Goal: Information Seeking & Learning: Learn about a topic

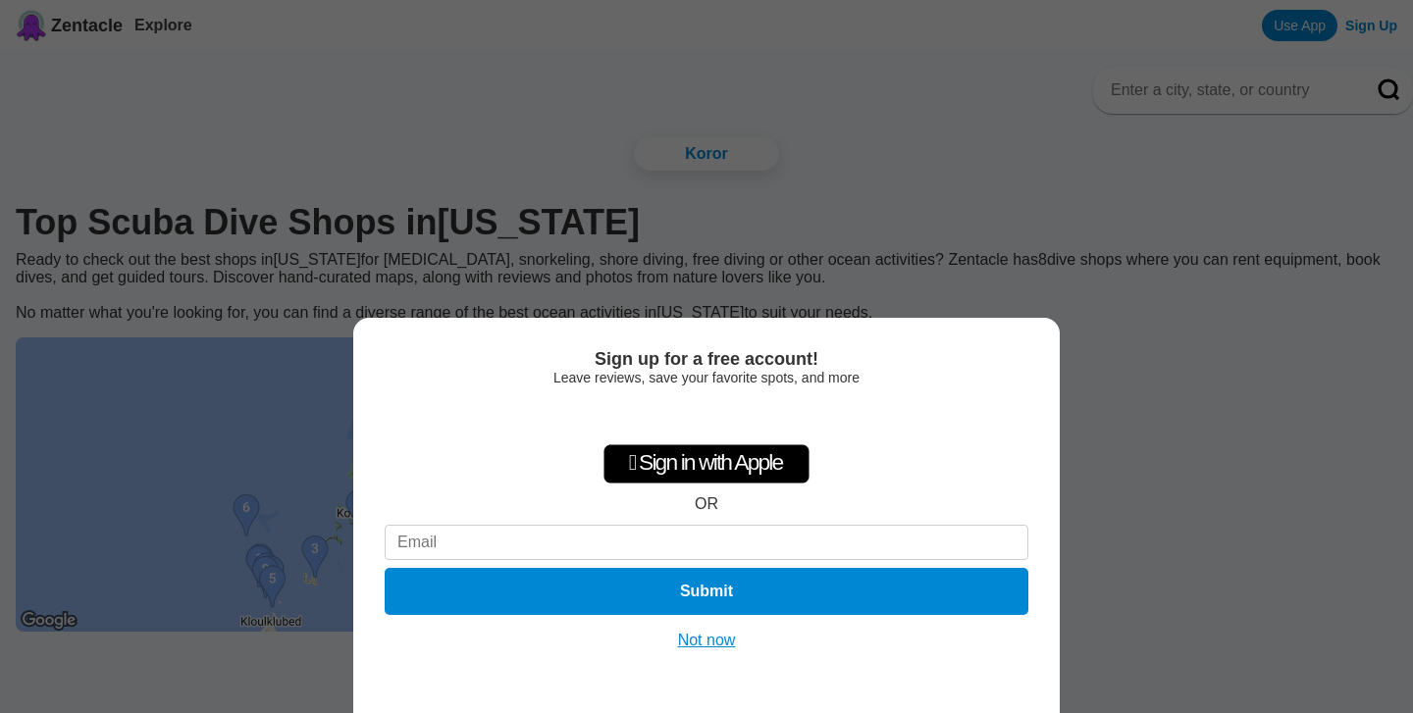
click at [710, 635] on button "Not now" at bounding box center [707, 641] width 70 height 20
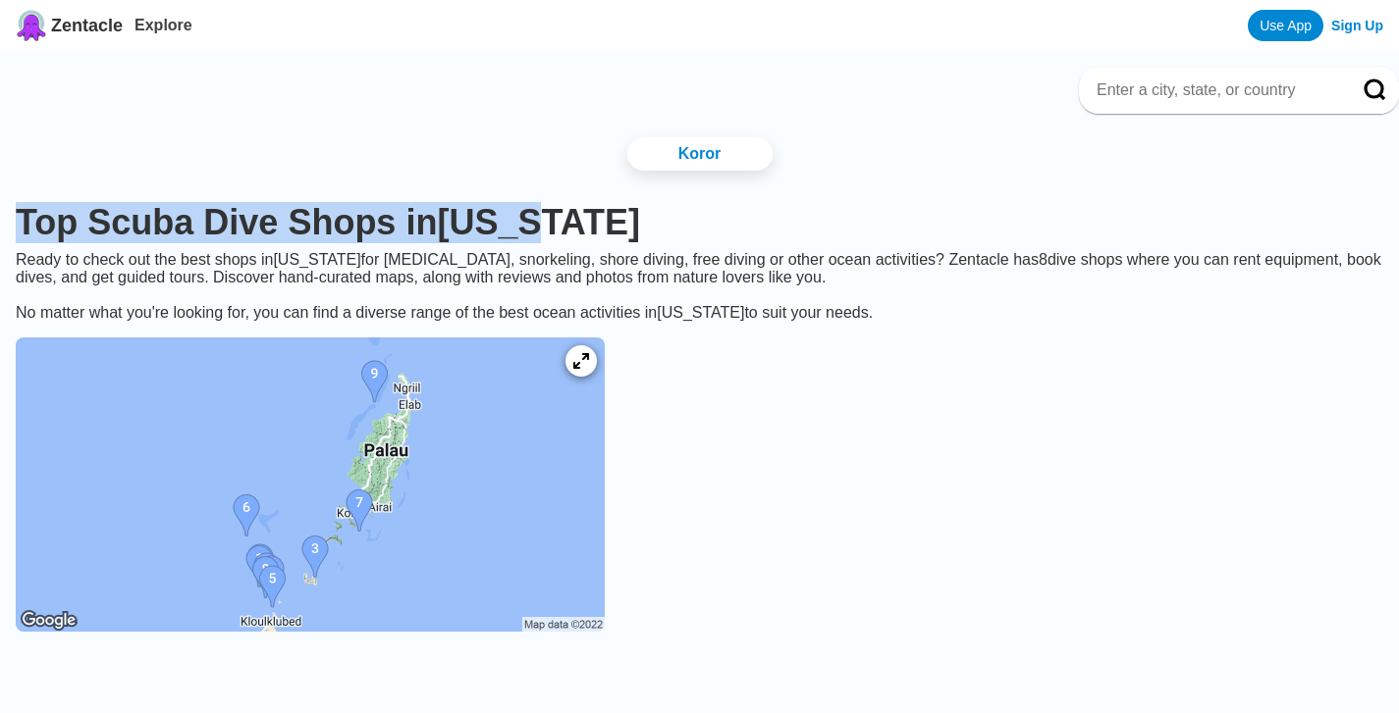
drag, startPoint x: 76, startPoint y: 208, endPoint x: 576, endPoint y: 222, distance: 500.7
click at [576, 222] on h1 "Top Scuba Dive Shops in [US_STATE]" at bounding box center [699, 222] width 1367 height 41
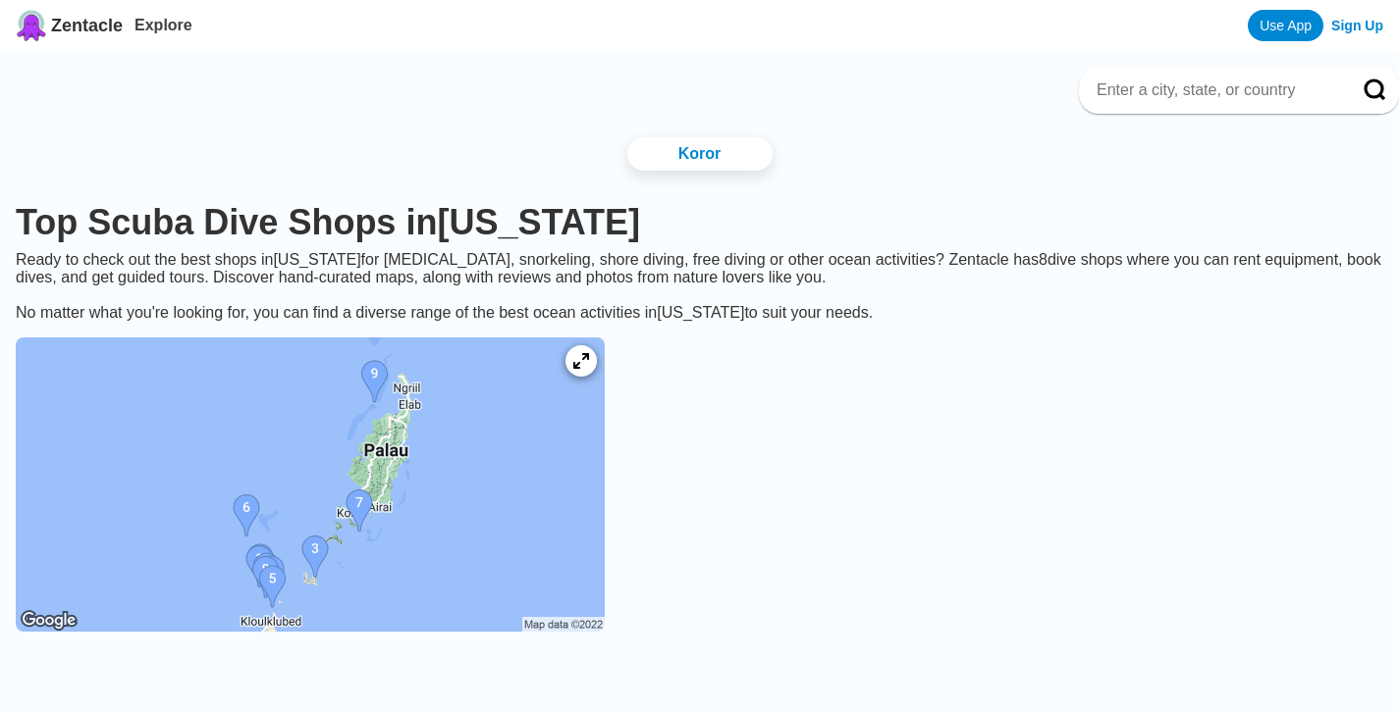
click at [1170, 98] on input at bounding box center [1214, 90] width 241 height 20
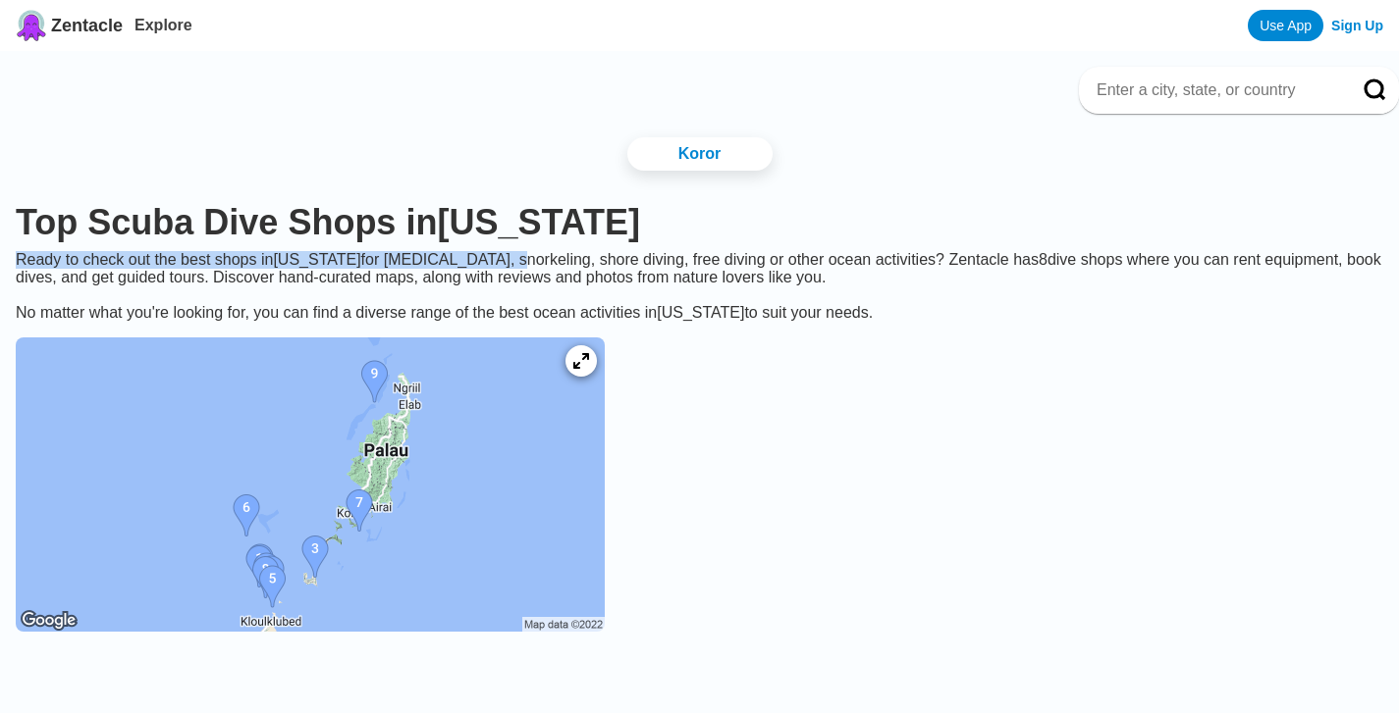
drag, startPoint x: 79, startPoint y: 262, endPoint x: 527, endPoint y: 265, distance: 447.5
click at [527, 265] on div "Ready to check out the best shops in [US_STATE] for [MEDICAL_DATA], snorkeling,…" at bounding box center [699, 286] width 1399 height 71
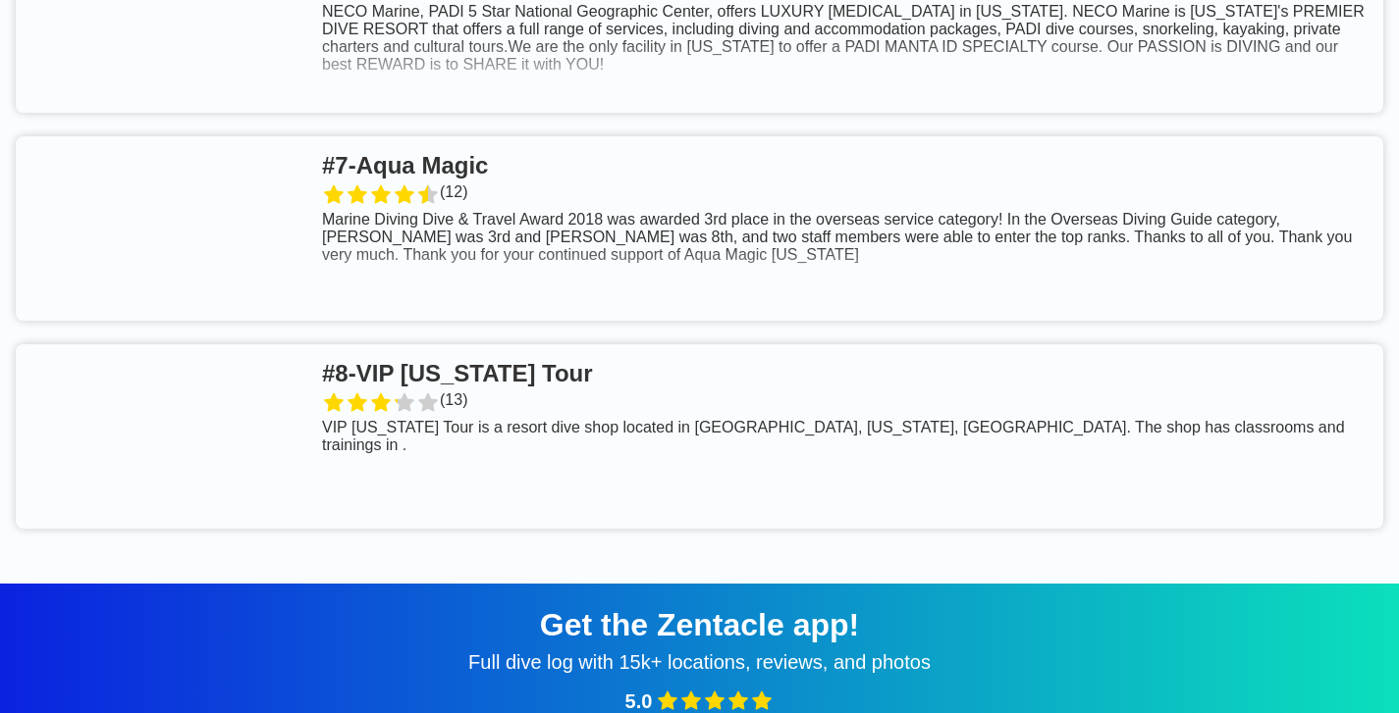
scroll to position [1967, 0]
